Goal: Transaction & Acquisition: Download file/media

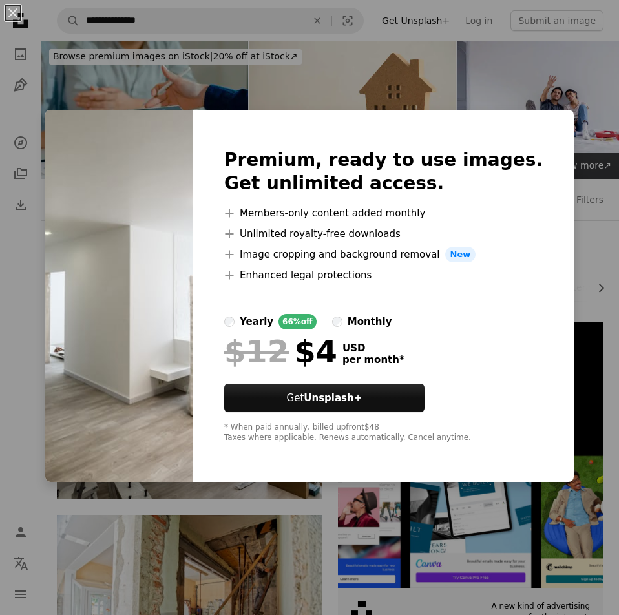
click at [507, 66] on div "An X shape Premium, ready to use images. Get unlimited access. A plus sign Memb…" at bounding box center [309, 307] width 619 height 615
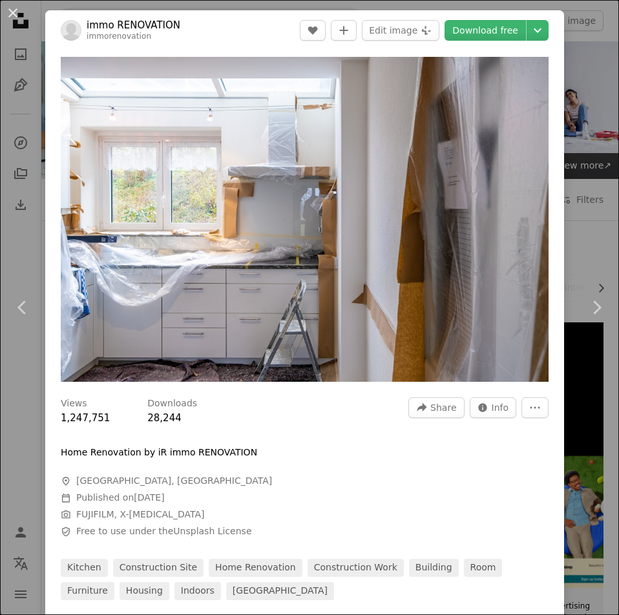
click at [264, 36] on header "immo RENOVATION immorenovation A heart A plus sign Edit image Plus sign for Uns…" at bounding box center [304, 30] width 519 height 40
click at [561, 123] on div "An X shape Chevron left Chevron right immo RENOVATION immorenovation A heart A …" at bounding box center [309, 307] width 619 height 615
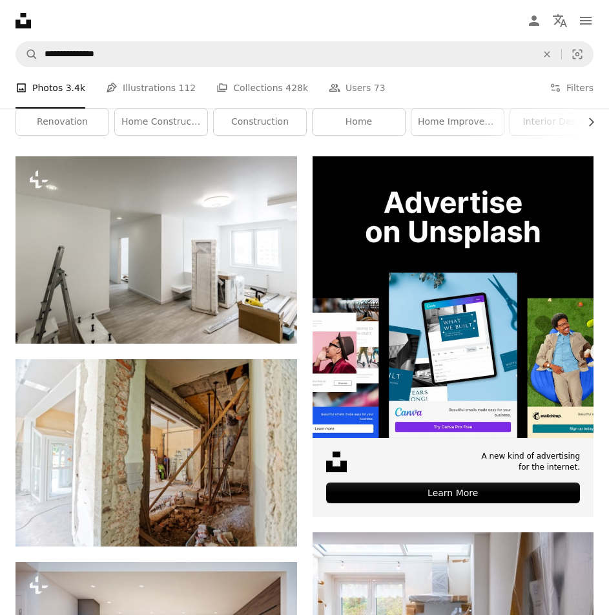
scroll to position [199, 0]
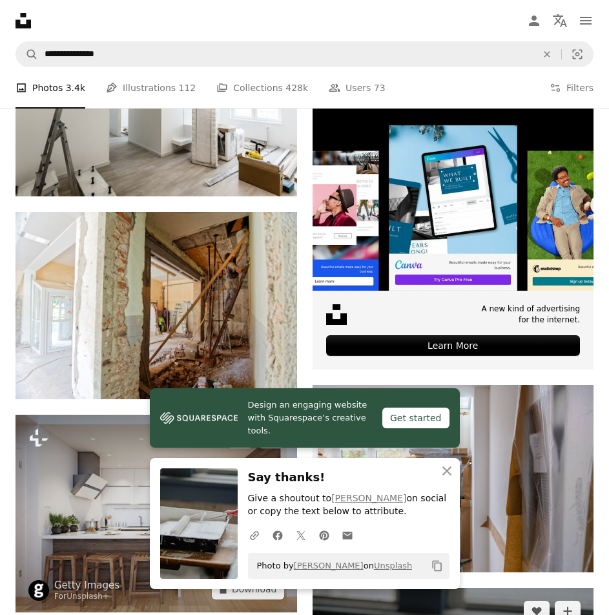
scroll to position [352, 0]
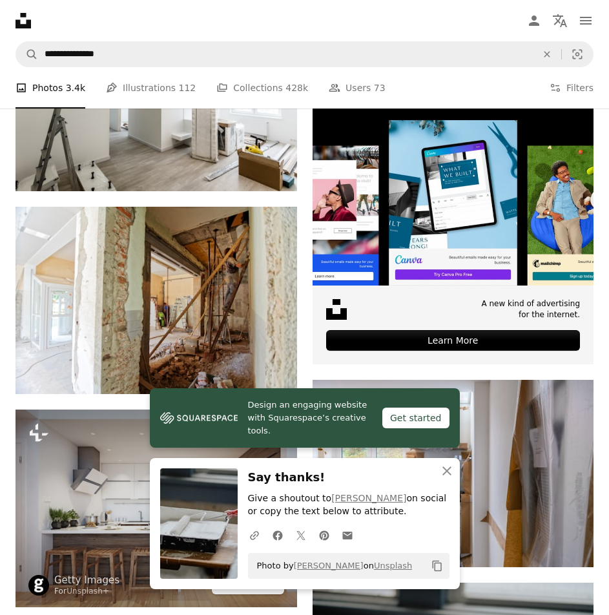
click at [281, 574] on button "A lock Download" at bounding box center [248, 584] width 72 height 21
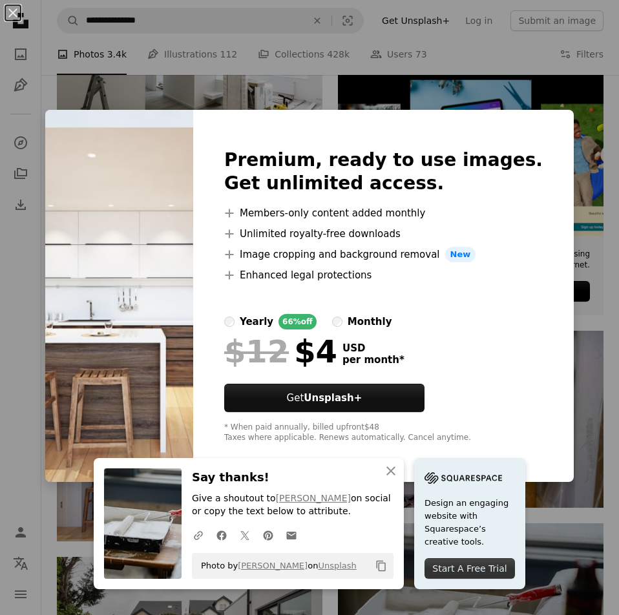
click at [577, 319] on div "An X shape An X shape Close Say thanks! Give a shoutout to [PERSON_NAME] on soc…" at bounding box center [309, 307] width 619 height 615
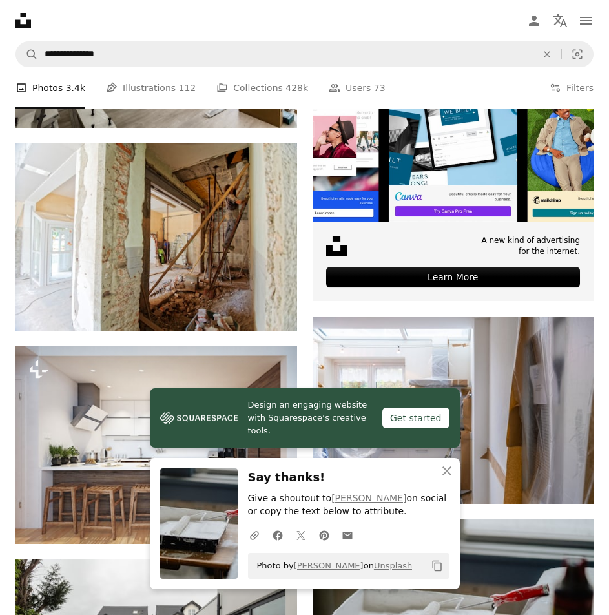
scroll to position [416, 0]
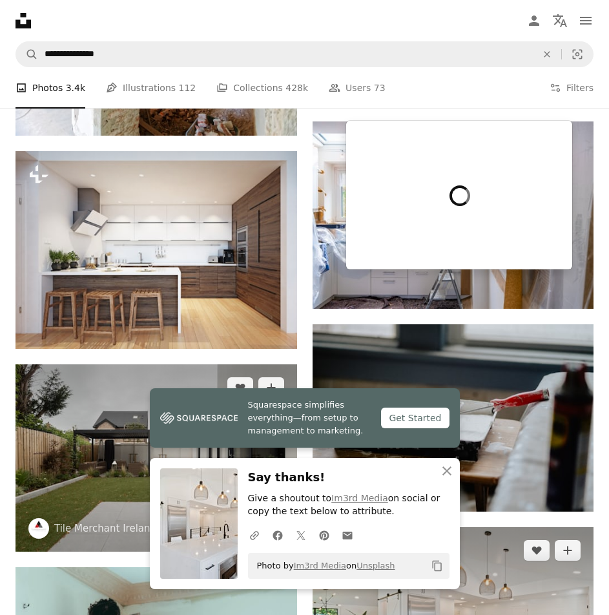
scroll to position [611, 0]
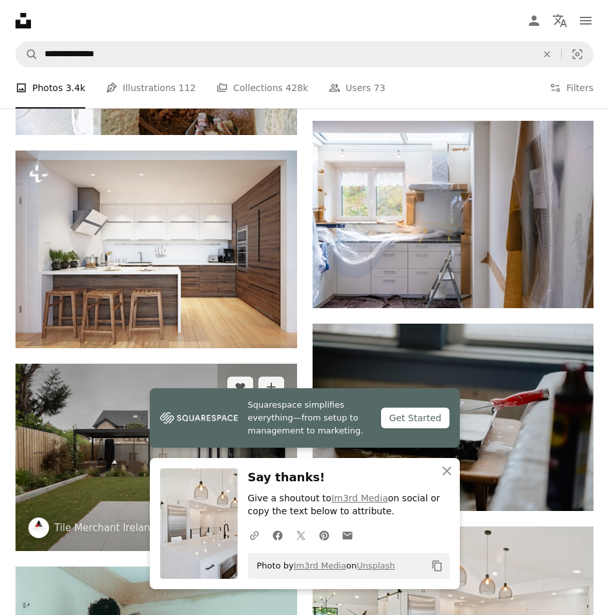
click at [275, 523] on icon "Download" at bounding box center [271, 527] width 8 height 9
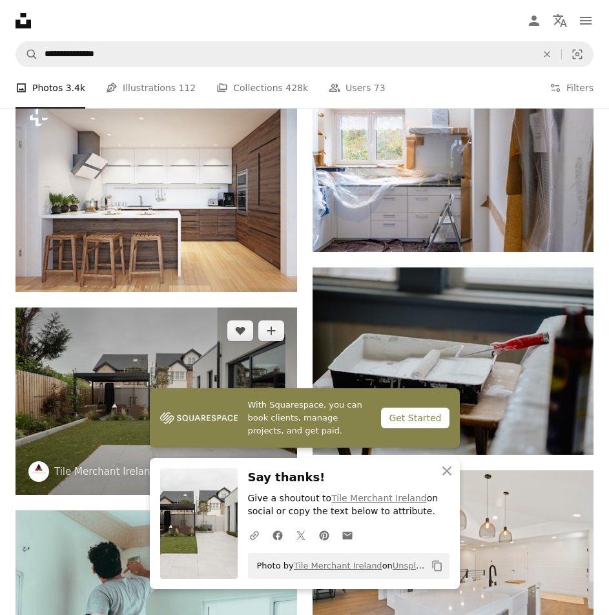
scroll to position [669, 0]
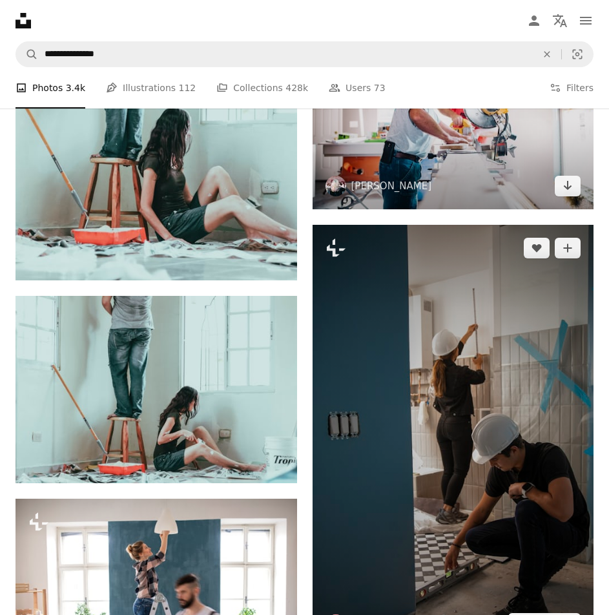
scroll to position [1320, 0]
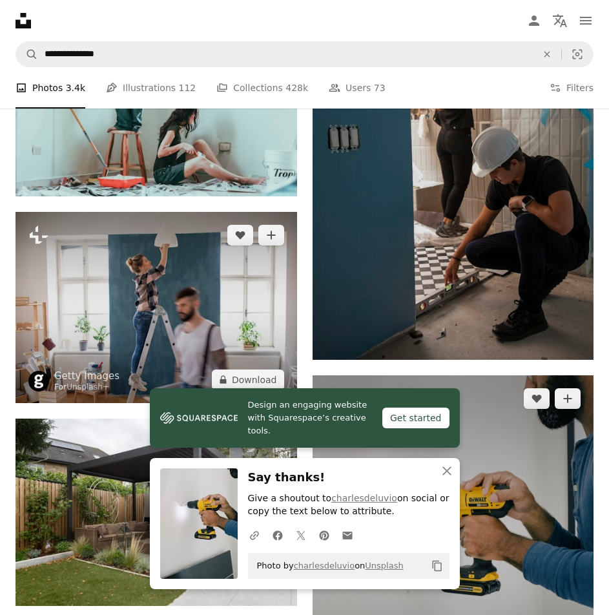
scroll to position [1607, 0]
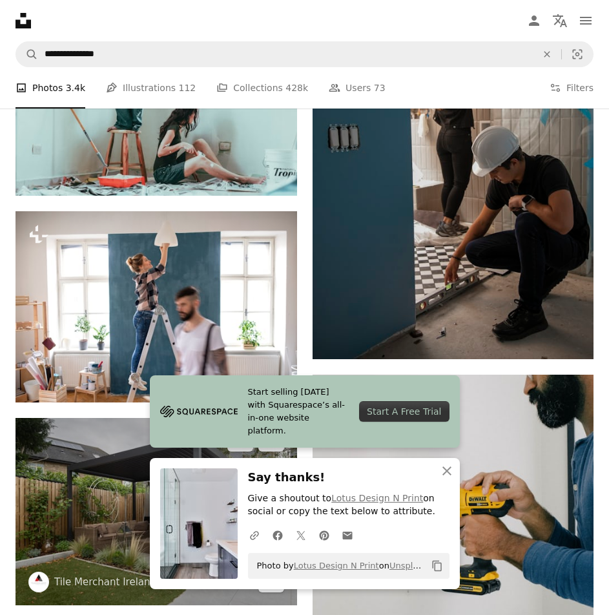
click at [277, 574] on icon "Arrow pointing down" at bounding box center [271, 582] width 10 height 16
